Goal: Entertainment & Leisure: Consume media (video, audio)

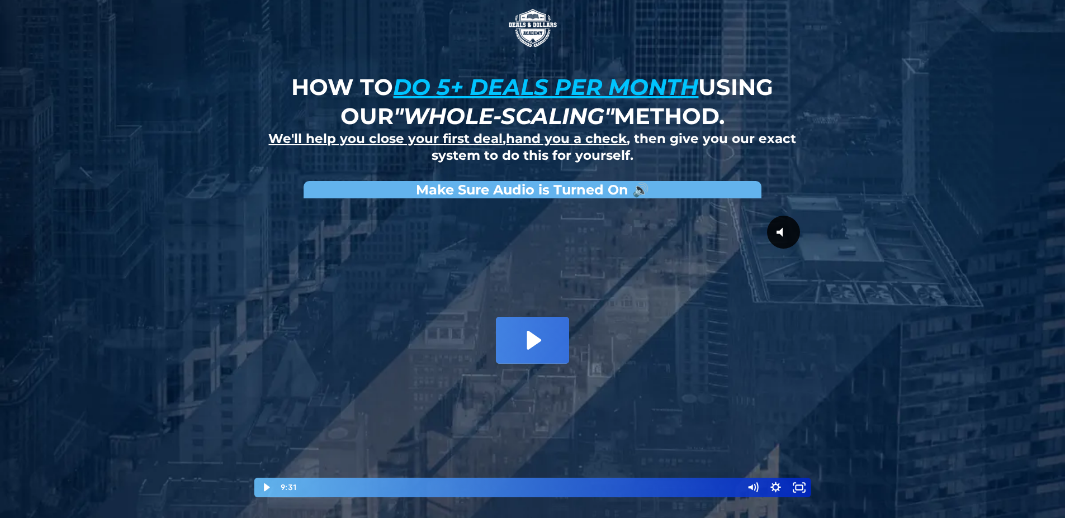
click at [523, 363] on icon "Play Video: David Choi - Whole-Scaling VSL V.2 (short)" at bounding box center [532, 340] width 73 height 46
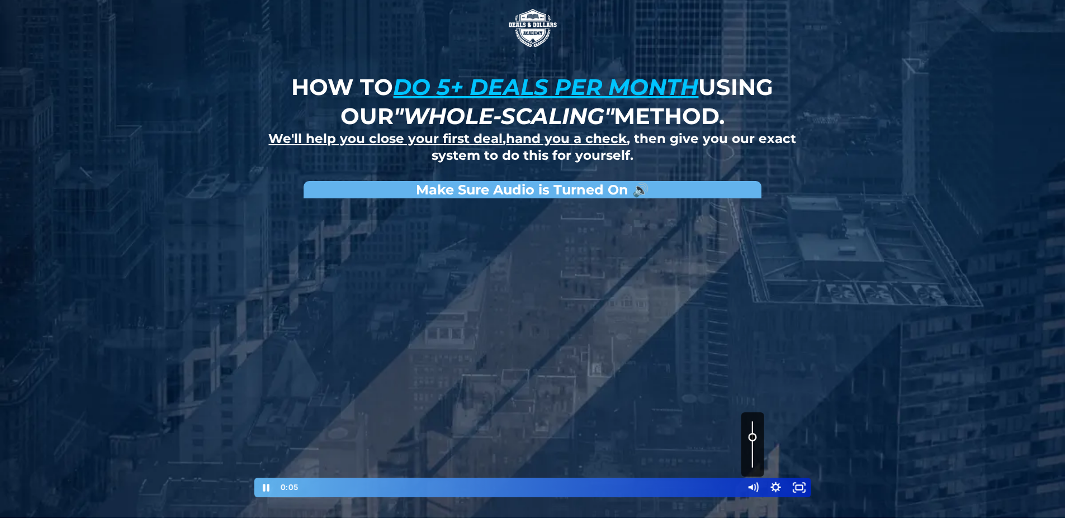
click at [754, 437] on div "Volume" at bounding box center [752, 444] width 23 height 64
click at [749, 442] on div "Volume" at bounding box center [752, 441] width 8 height 8
click at [335, 485] on div "0:41" at bounding box center [520, 488] width 430 height 20
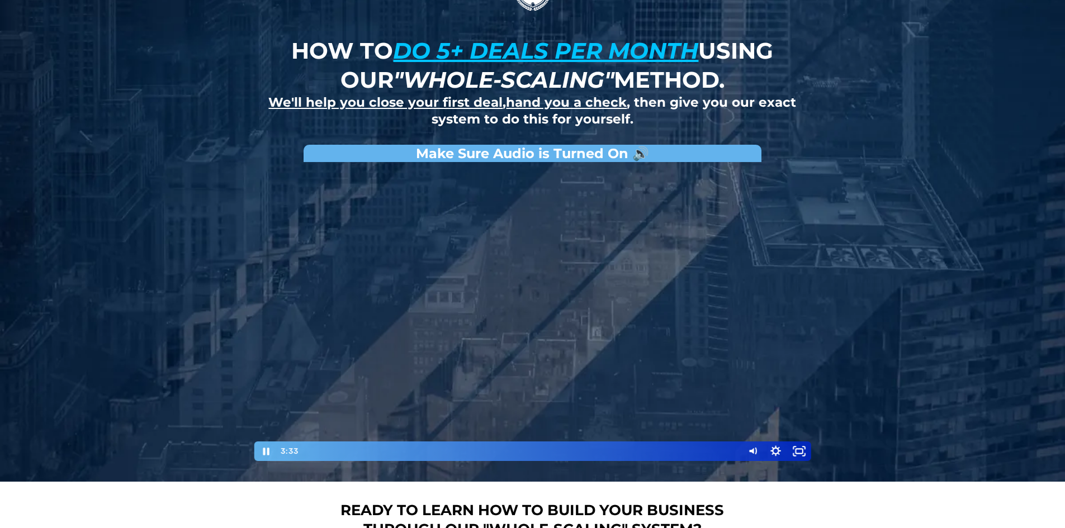
scroll to position [56, 0]
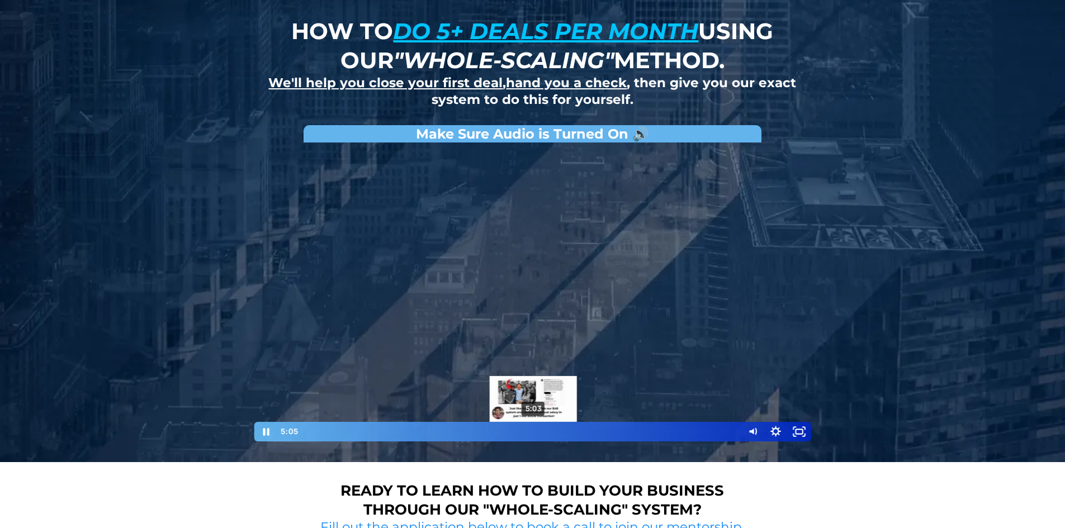
click at [546, 429] on div "5:03" at bounding box center [520, 432] width 430 height 20
click at [570, 429] on div "5:22" at bounding box center [520, 432] width 430 height 20
click at [573, 431] on div "5:22" at bounding box center [520, 432] width 430 height 20
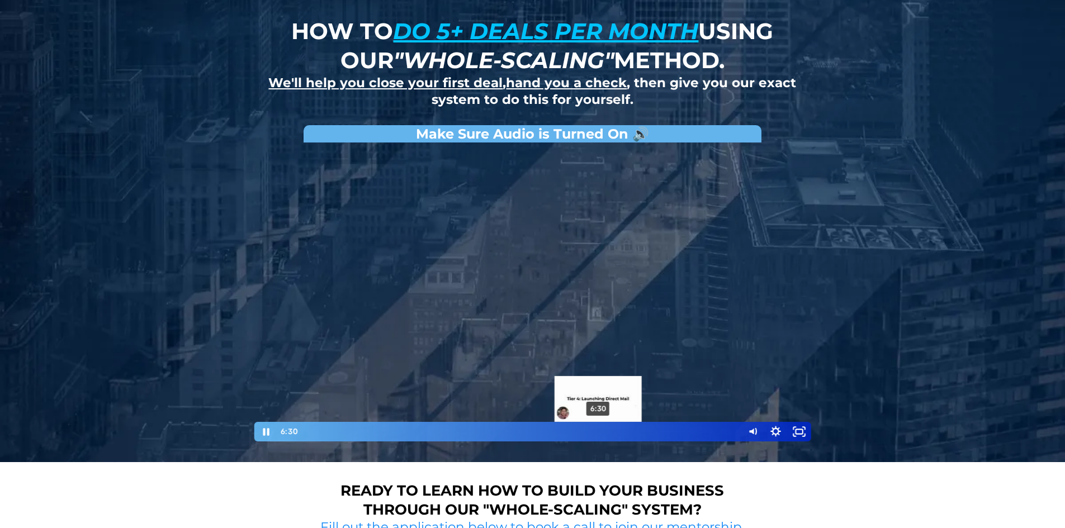
click at [599, 430] on div "6:30" at bounding box center [520, 432] width 430 height 20
click at [610, 429] on div "6:46" at bounding box center [520, 432] width 430 height 20
click at [624, 431] on div "7:05" at bounding box center [520, 432] width 430 height 20
click at [636, 429] on div "7:16" at bounding box center [520, 432] width 430 height 20
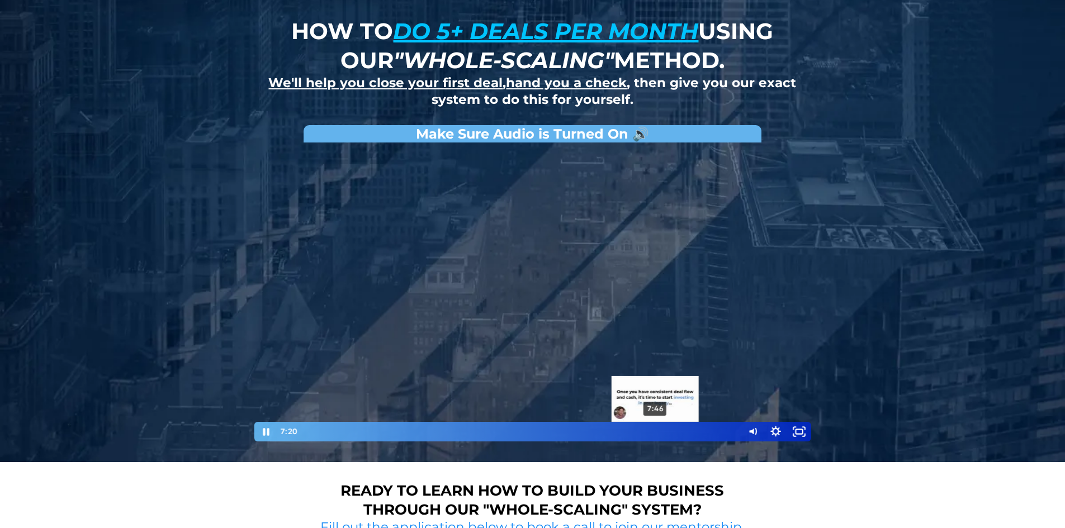
click at [656, 428] on div "7:46" at bounding box center [520, 432] width 430 height 20
click at [668, 430] on div "7:58" at bounding box center [520, 432] width 430 height 20
click at [679, 429] on div "8:13" at bounding box center [520, 432] width 430 height 20
click at [697, 429] on div "8:40" at bounding box center [520, 432] width 430 height 20
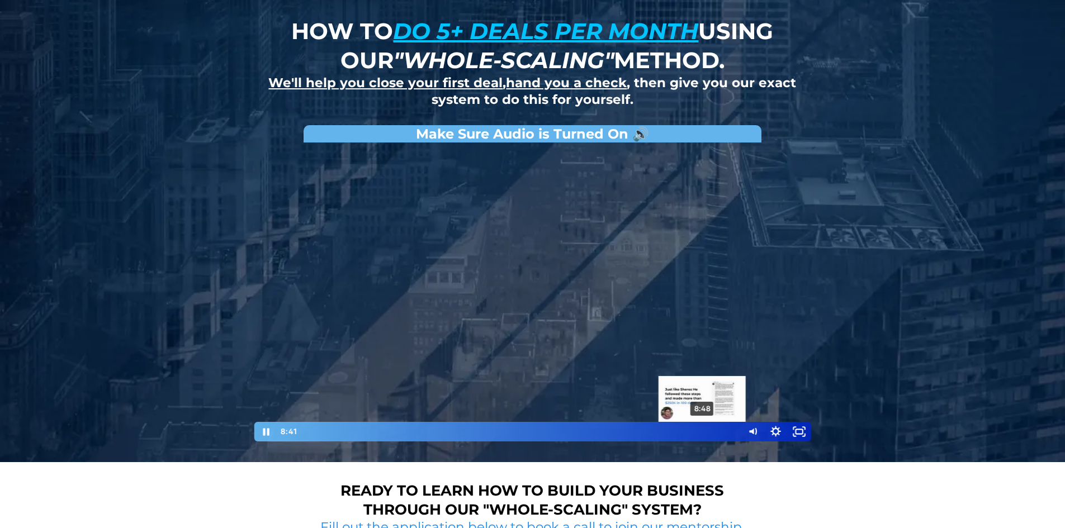
click at [723, 430] on div "8:48" at bounding box center [520, 432] width 430 height 20
click at [630, 322] on div at bounding box center [532, 295] width 559 height 295
